Goal: Learn about a topic: Learn about a topic

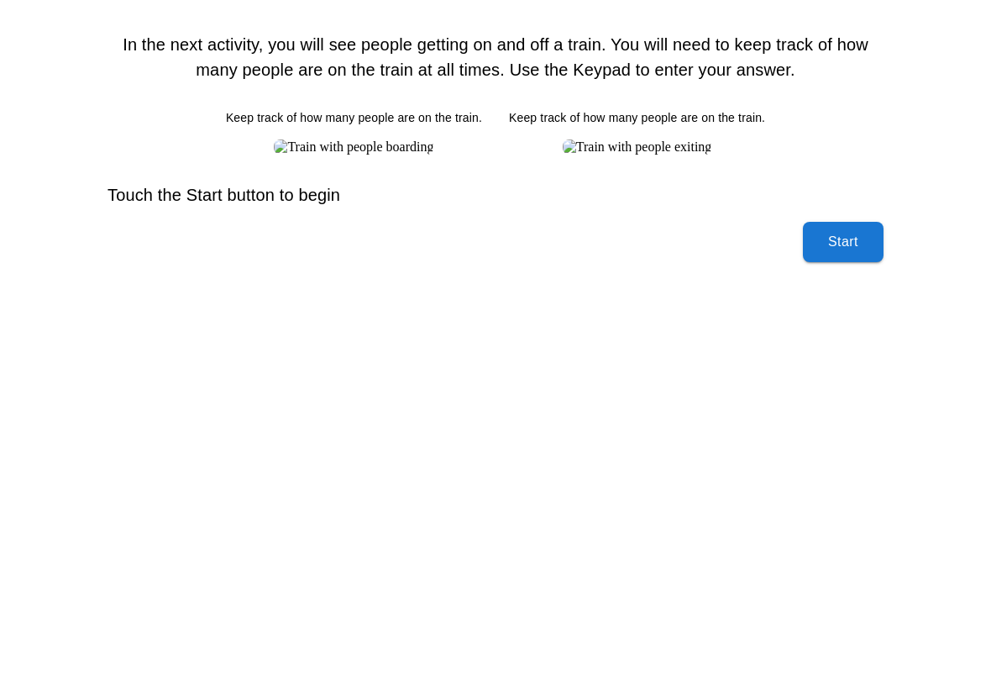
click at [862, 262] on button "Start" at bounding box center [843, 242] width 81 height 40
click at [878, 262] on button "Start" at bounding box center [843, 242] width 81 height 40
click at [842, 262] on button "Start" at bounding box center [843, 242] width 81 height 40
click at [815, 262] on button "Start" at bounding box center [843, 242] width 81 height 40
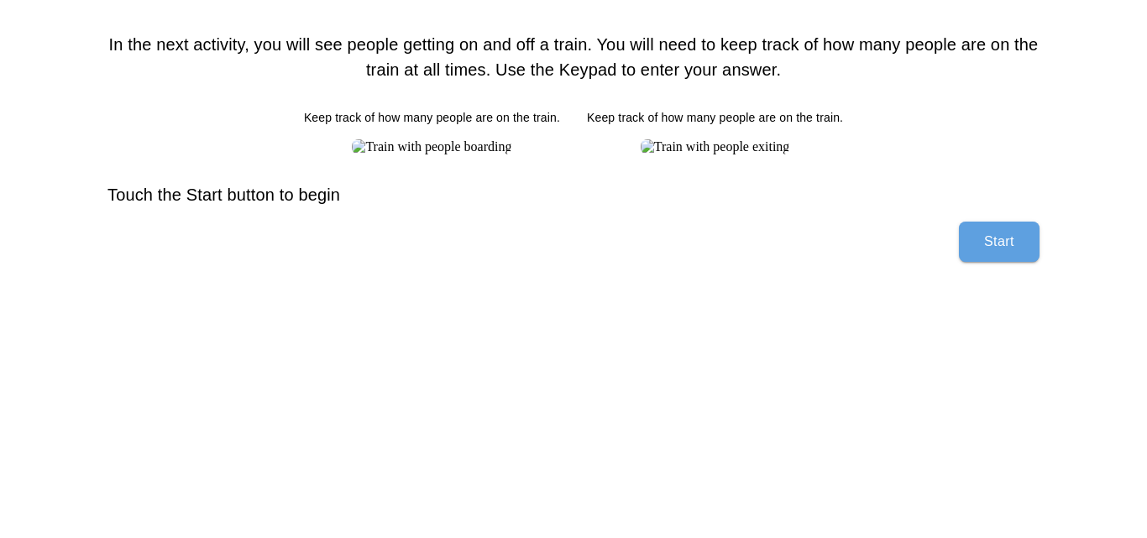
click at [984, 262] on button "Start" at bounding box center [999, 242] width 81 height 40
click at [964, 262] on button "Start" at bounding box center [999, 242] width 81 height 40
click at [969, 262] on button "Start" at bounding box center [999, 242] width 81 height 40
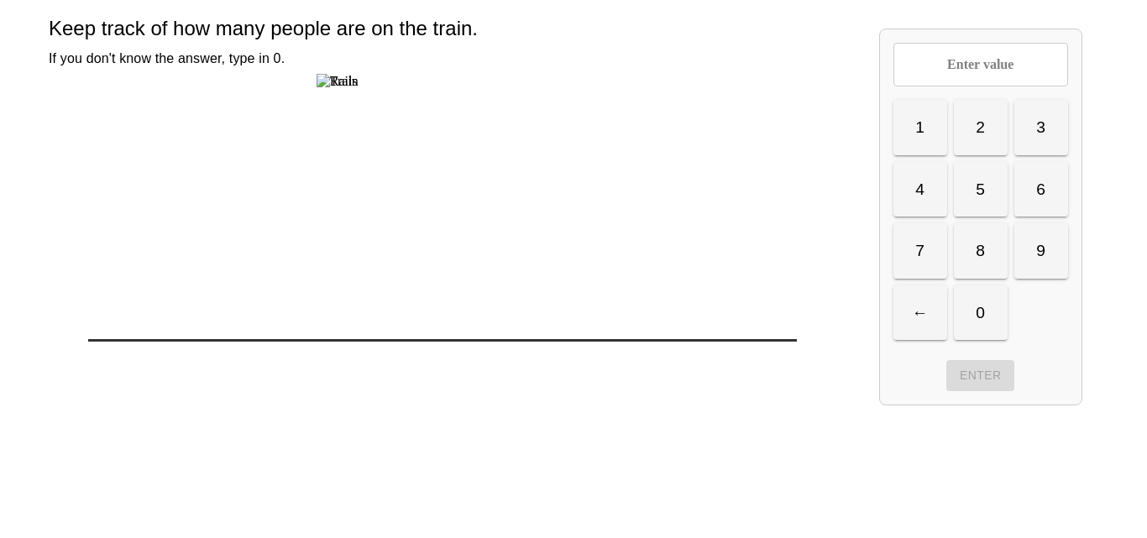
click at [428, 89] on img at bounding box center [443, 81] width 252 height 15
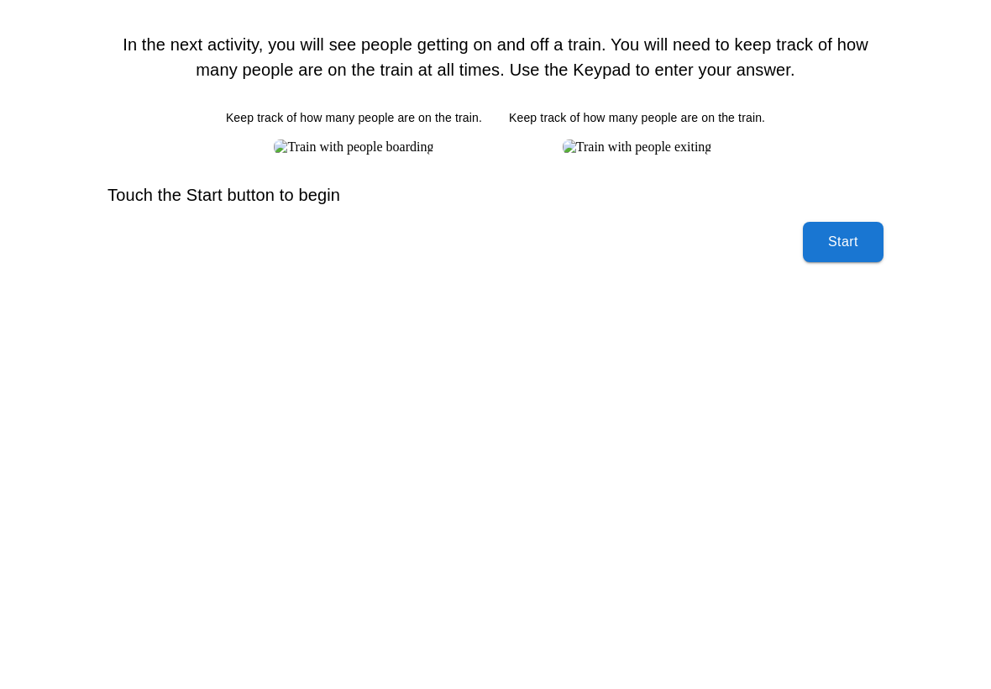
click at [844, 262] on button "Start" at bounding box center [843, 242] width 81 height 40
click at [861, 262] on button "Start" at bounding box center [843, 242] width 81 height 40
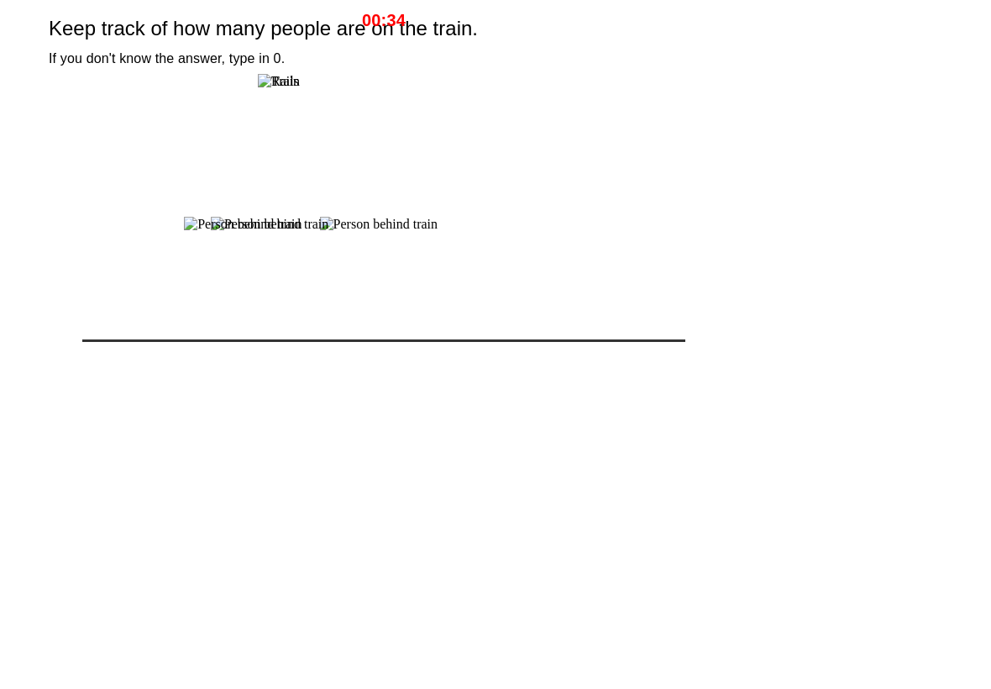
click at [877, 370] on html "00:34 Keep track of how many people are on the train. If you don't know the ans…" at bounding box center [495, 185] width 991 height 370
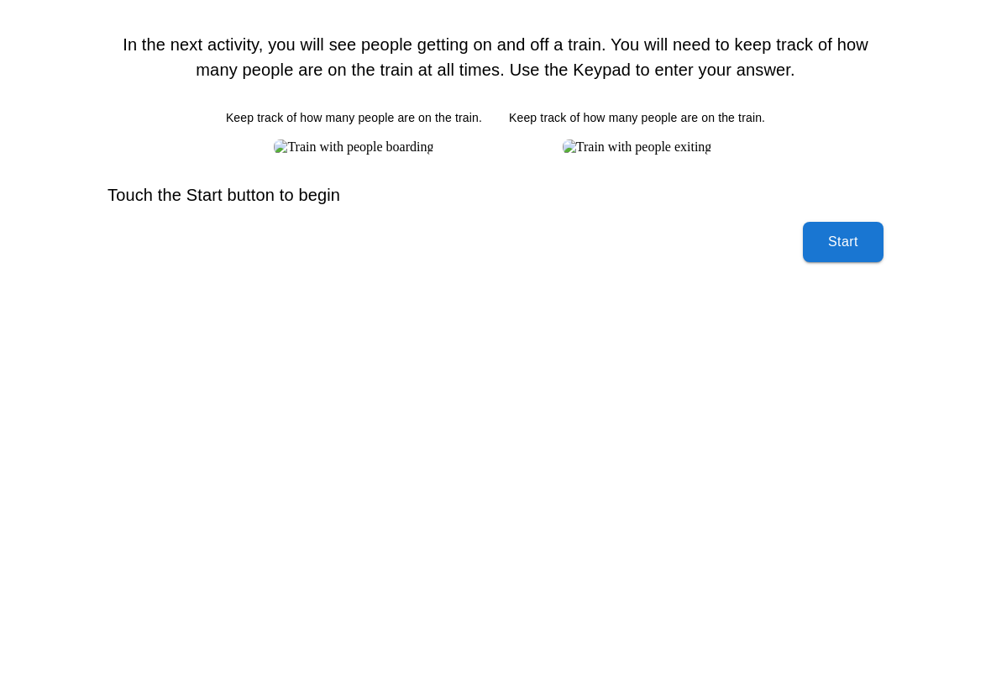
click at [870, 262] on button "Start" at bounding box center [843, 242] width 81 height 40
click at [859, 262] on button "Start" at bounding box center [843, 242] width 81 height 40
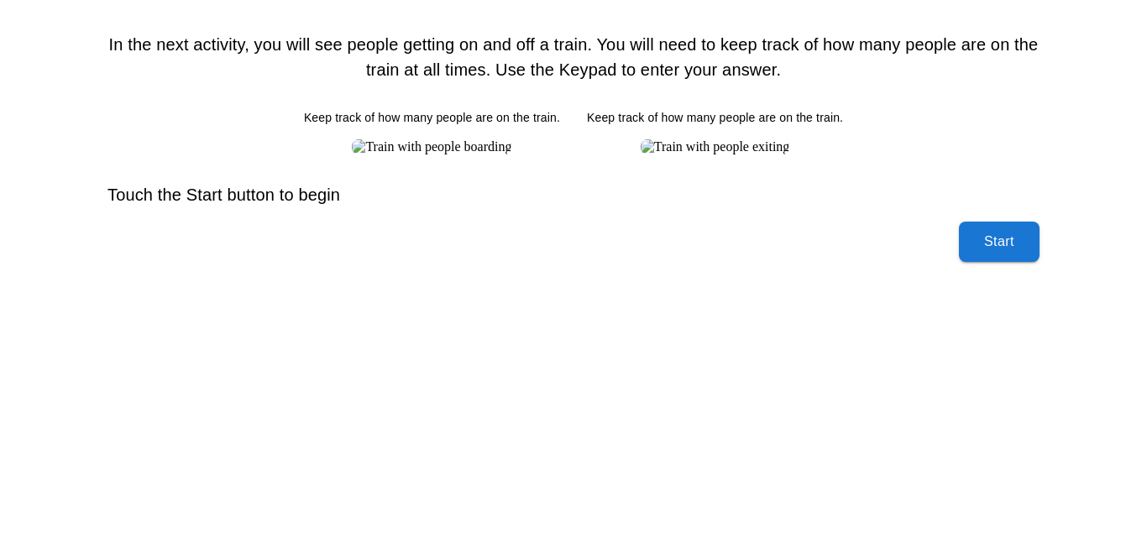
click at [972, 262] on button "Start" at bounding box center [999, 242] width 81 height 40
click at [1002, 262] on button "Start" at bounding box center [999, 242] width 81 height 40
